Goal: Task Accomplishment & Management: Manage account settings

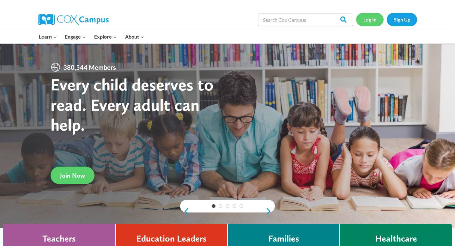
click at [372, 20] on link "Log In" at bounding box center [370, 19] width 28 height 13
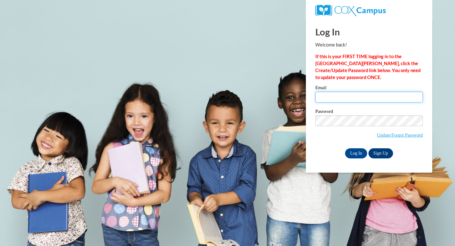
click at [336, 99] on input "Email" at bounding box center [370, 97] width 108 height 11
type input "[EMAIL_ADDRESS][DOMAIN_NAME]"
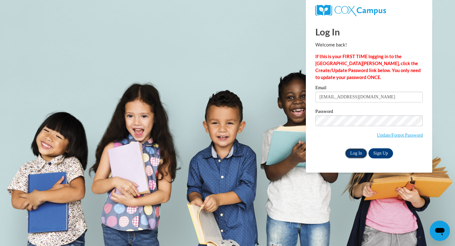
click at [357, 154] on input "Log In" at bounding box center [356, 153] width 22 height 10
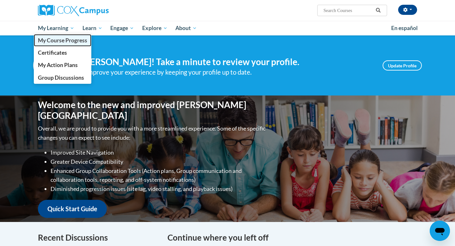
click at [56, 43] on span "My Course Progress" at bounding box center [62, 40] width 49 height 7
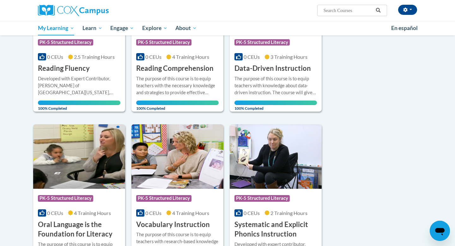
scroll to position [139, 0]
